Goal: Task Accomplishment & Management: Complete application form

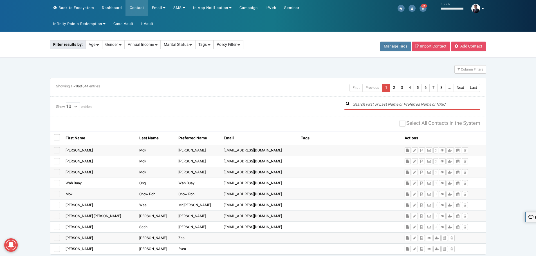
click at [408, 106] on input "text" at bounding box center [413, 105] width 136 height 10
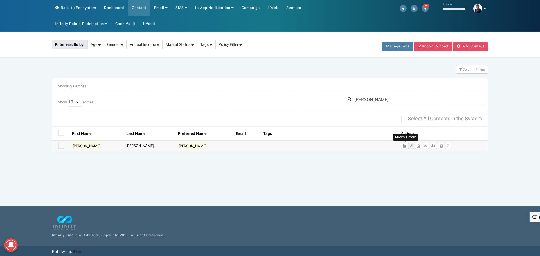
type input "[PERSON_NAME]"
click at [410, 146] on icon at bounding box center [411, 145] width 3 height 3
click at [408, 144] on button at bounding box center [411, 146] width 6 height 6
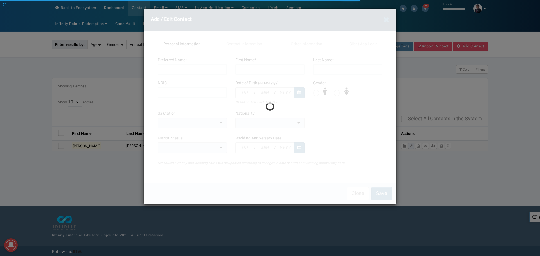
type input "[PERSON_NAME]"
type input "T0712519J"
type input "10"
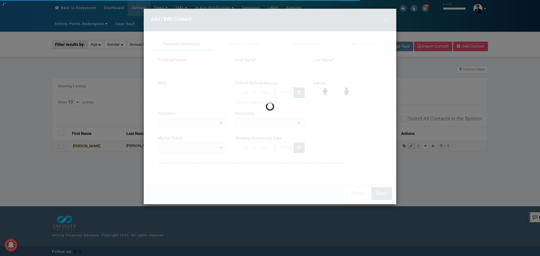
type input "05"
type input "2007"
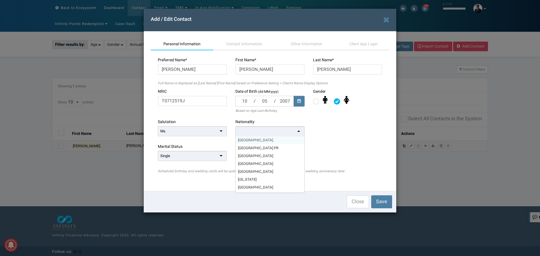
click at [301, 131] on div at bounding box center [270, 131] width 69 height 10
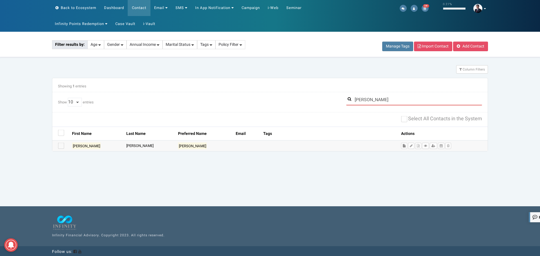
click at [366, 100] on input "[PERSON_NAME]" at bounding box center [414, 100] width 136 height 10
type input "[PERSON_NAME]"
click at [410, 146] on icon at bounding box center [411, 145] width 3 height 3
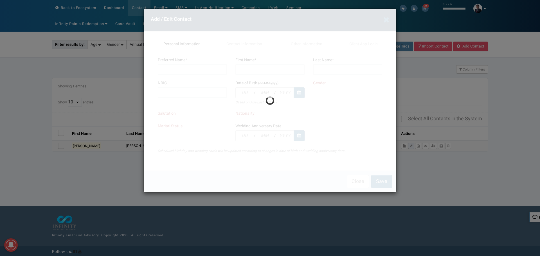
type input "[PERSON_NAME]"
type input "T0570930F"
type input "17"
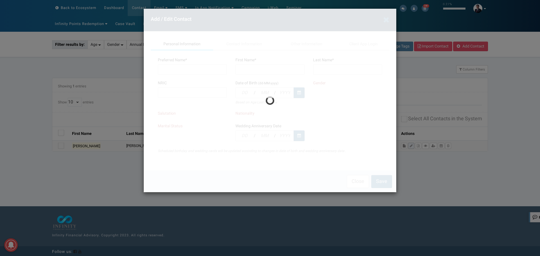
type input "09"
type input "2005"
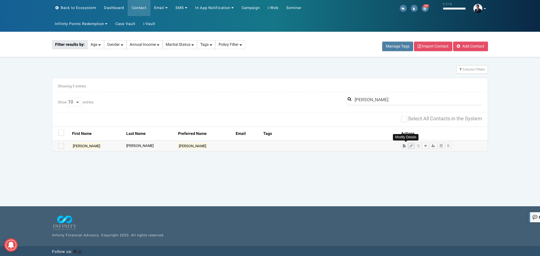
click at [410, 145] on icon at bounding box center [411, 145] width 3 height 3
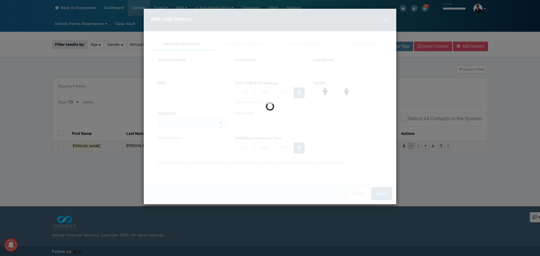
type input "[PERSON_NAME]"
type input "T0570930F"
type input "17"
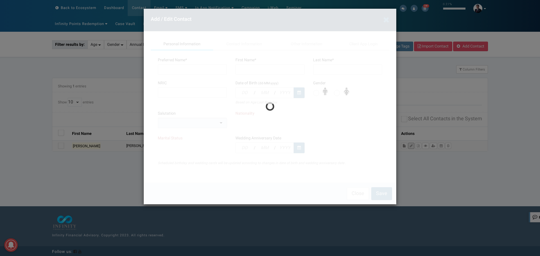
type input "09"
type input "2005"
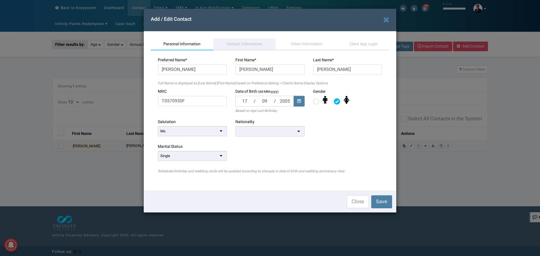
click at [243, 44] on span "Contact Information" at bounding box center [245, 44] width 36 height 6
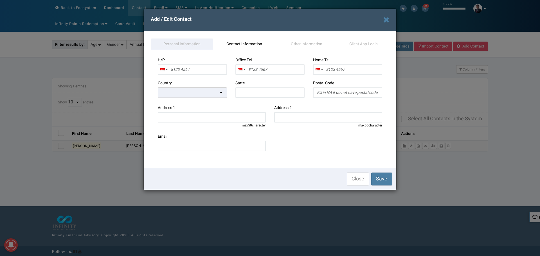
click at [186, 47] on span "Personal Information" at bounding box center [182, 44] width 37 height 6
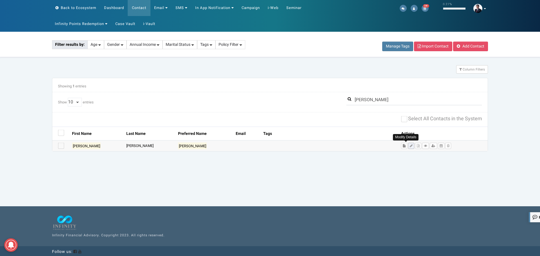
click at [410, 145] on icon at bounding box center [411, 145] width 3 height 3
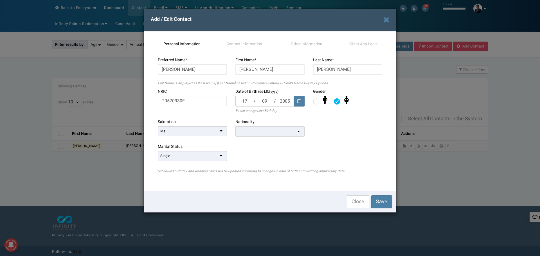
click at [248, 128] on div at bounding box center [270, 131] width 69 height 10
click at [385, 200] on span "Save" at bounding box center [381, 202] width 11 height 8
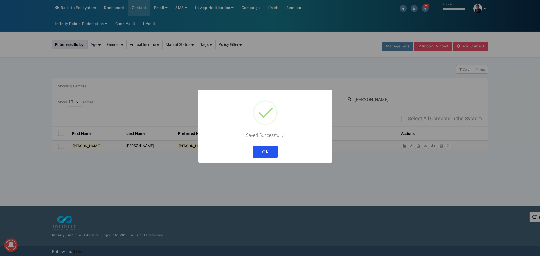
click at [264, 151] on button "OK" at bounding box center [265, 152] width 24 height 12
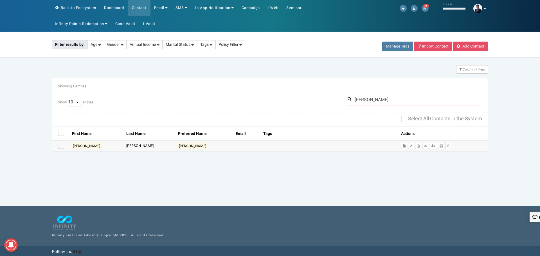
click at [367, 100] on input "[PERSON_NAME]" at bounding box center [414, 100] width 136 height 10
type input "[PERSON_NAME]"
click at [410, 147] on icon at bounding box center [411, 145] width 3 height 3
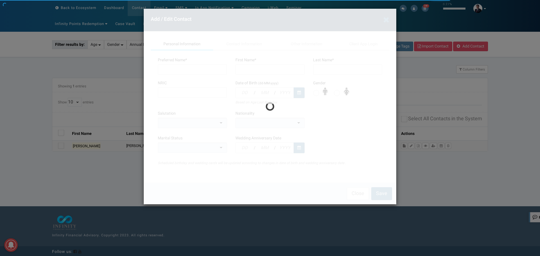
type input "[PERSON_NAME]"
type input "T0712519J"
type input "10"
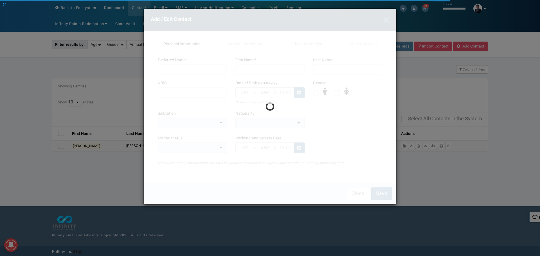
type input "05"
type input "2007"
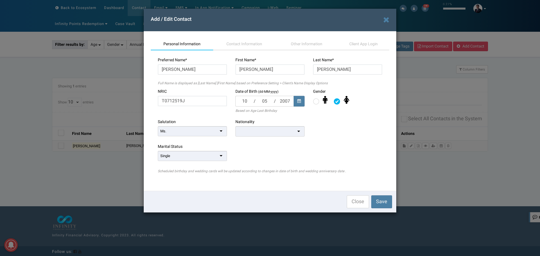
click at [275, 133] on div at bounding box center [270, 111] width 253 height 204
click at [253, 134] on div at bounding box center [270, 131] width 69 height 10
drag, startPoint x: 252, startPoint y: 43, endPoint x: 201, endPoint y: 41, distance: 50.7
click at [251, 43] on span "Contact Information" at bounding box center [245, 44] width 36 height 6
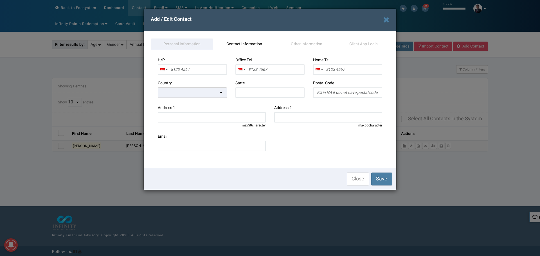
click at [173, 45] on span "Personal Information" at bounding box center [182, 44] width 37 height 6
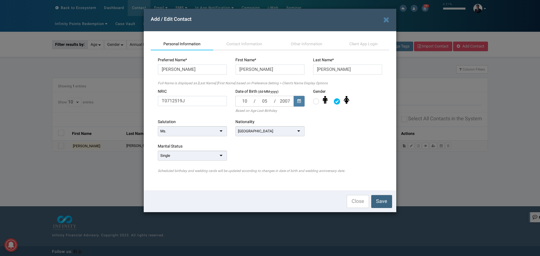
click at [380, 202] on span "Save" at bounding box center [381, 202] width 11 height 8
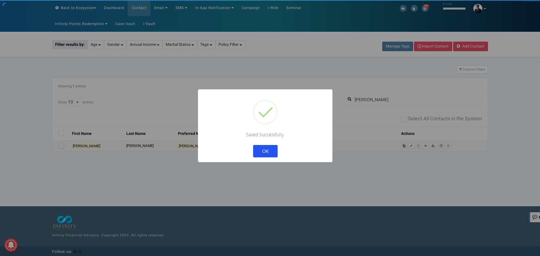
click at [257, 150] on button "OK" at bounding box center [265, 151] width 24 height 12
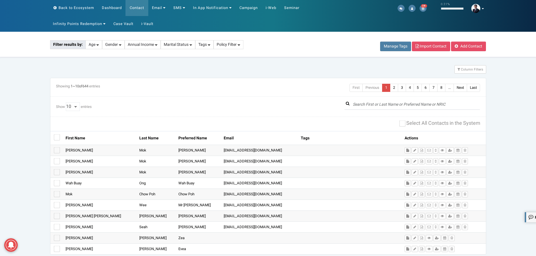
drag, startPoint x: 396, startPoint y: 107, endPoint x: 396, endPoint y: 104, distance: 3.4
click at [396, 106] on div at bounding box center [268, 146] width 536 height 229
click at [396, 104] on div "Manage Tags Import Contact Add Contact Filter results by: Age Gender Annual Inc…" at bounding box center [268, 146] width 536 height 229
click at [396, 104] on input "text" at bounding box center [413, 105] width 136 height 10
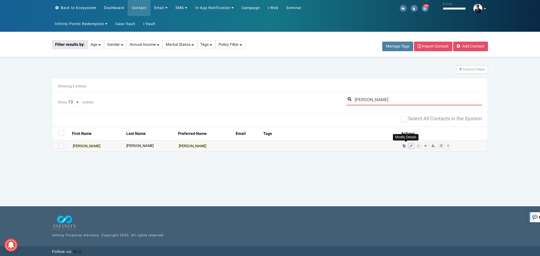
type input "[PERSON_NAME]"
click at [410, 146] on icon at bounding box center [411, 145] width 3 height 3
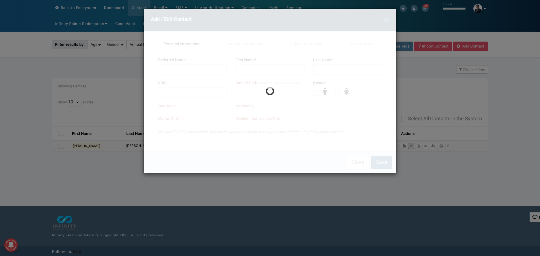
type input "[PERSON_NAME]"
type input "T0570930F"
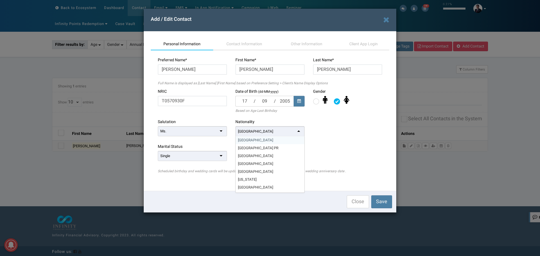
click at [253, 131] on div "[GEOGRAPHIC_DATA]" at bounding box center [255, 131] width 35 height 5
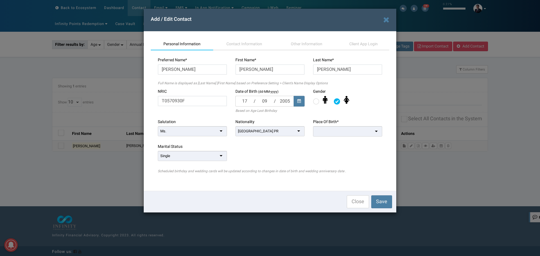
click at [326, 131] on div at bounding box center [347, 131] width 69 height 10
type input "mala"
click at [383, 201] on span "Save" at bounding box center [381, 202] width 11 height 8
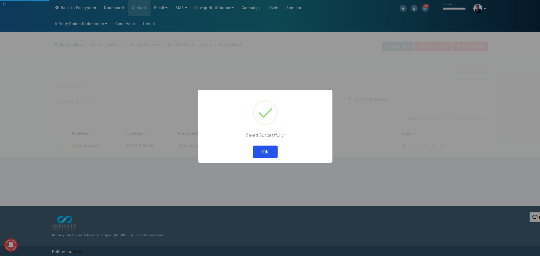
click at [253, 146] on button "OK" at bounding box center [265, 152] width 24 height 12
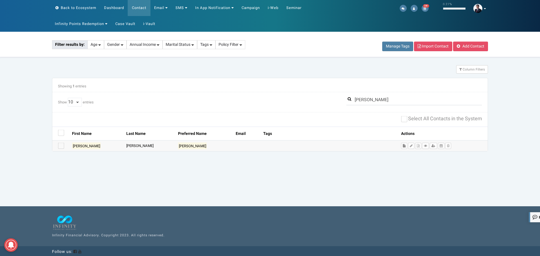
click at [362, 100] on div at bounding box center [270, 95] width 540 height 126
click at [362, 100] on div "Manage Tags Import Contact Add Contact Filter results by: Age Gender Annual Inc…" at bounding box center [270, 95] width 540 height 126
click at [363, 100] on input "[PERSON_NAME]" at bounding box center [414, 100] width 136 height 10
type input "[PERSON_NAME]"
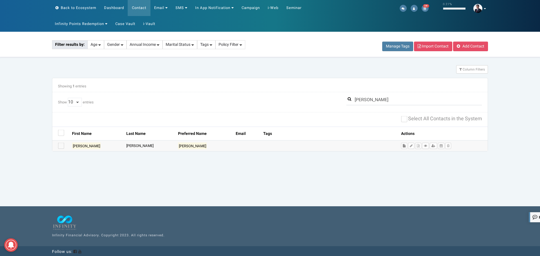
click at [409, 147] on div "View Policy" at bounding box center [443, 146] width 89 height 11
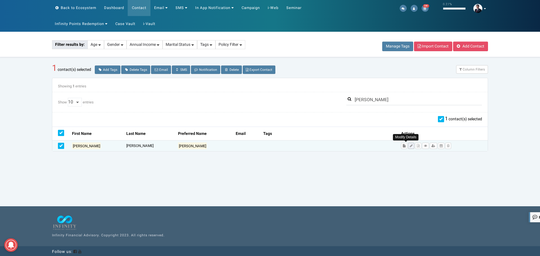
click at [410, 146] on icon at bounding box center [411, 145] width 3 height 3
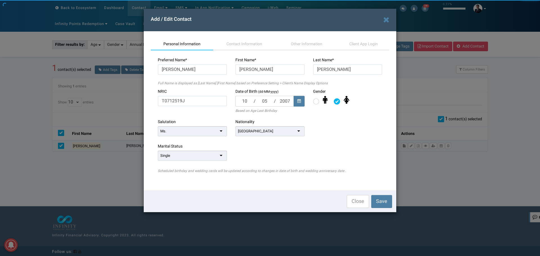
click at [281, 130] on div "[GEOGRAPHIC_DATA]" at bounding box center [270, 131] width 69 height 10
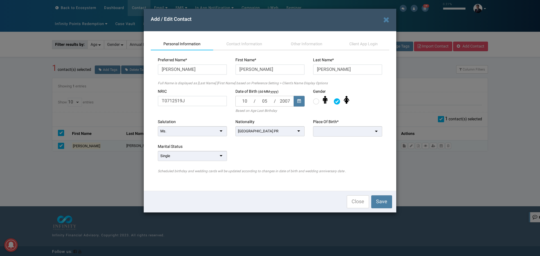
click at [339, 131] on div at bounding box center [347, 131] width 69 height 10
type input "mala"
click at [384, 206] on button "Save" at bounding box center [382, 201] width 21 height 13
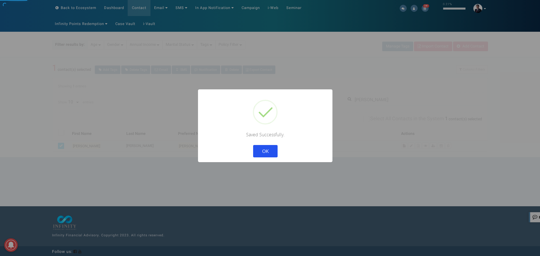
click at [253, 145] on button "OK" at bounding box center [265, 151] width 24 height 12
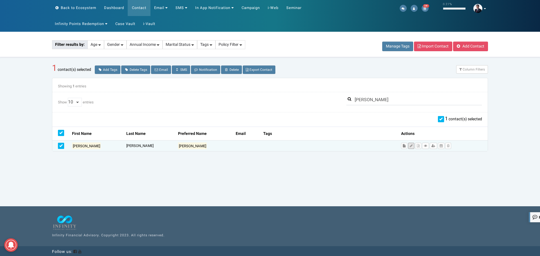
click at [410, 146] on icon at bounding box center [411, 145] width 3 height 3
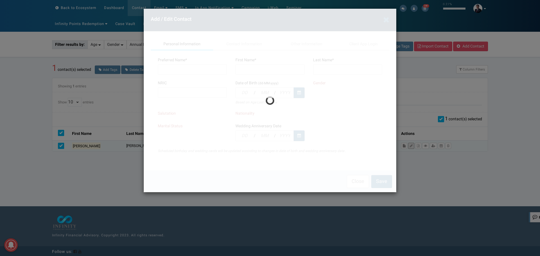
type input "[PERSON_NAME]"
type input "T0712519J"
type input "10"
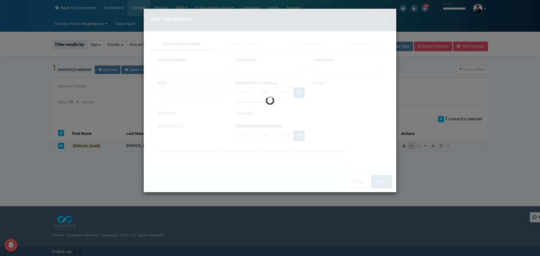
type input "05"
type input "2007"
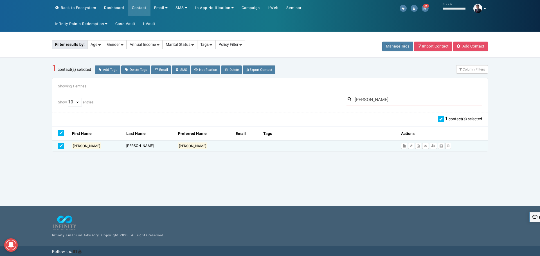
click at [363, 101] on input "[PERSON_NAME]" at bounding box center [414, 100] width 136 height 10
type input "[PERSON_NAME]"
click at [410, 146] on icon at bounding box center [411, 145] width 3 height 3
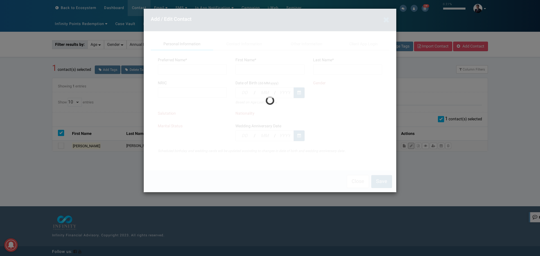
type input "[PERSON_NAME]"
type input "T0570930F"
type input "17"
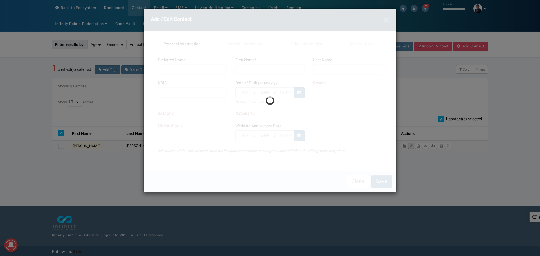
type input "09"
type input "2005"
